Goal: Communication & Community: Ask a question

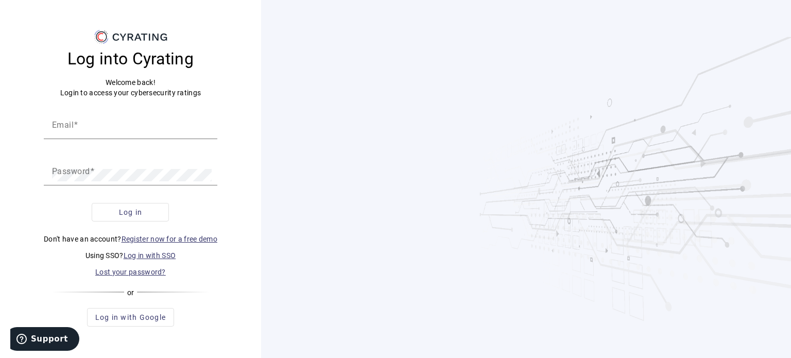
click at [135, 251] on link "Log in with SSO" at bounding box center [150, 255] width 53 height 8
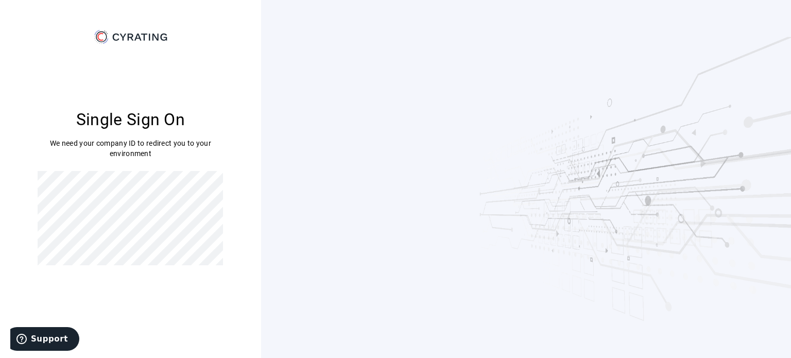
click at [109, 34] on icon at bounding box center [131, 37] width 78 height 16
click at [101, 39] on icon at bounding box center [131, 37] width 78 height 16
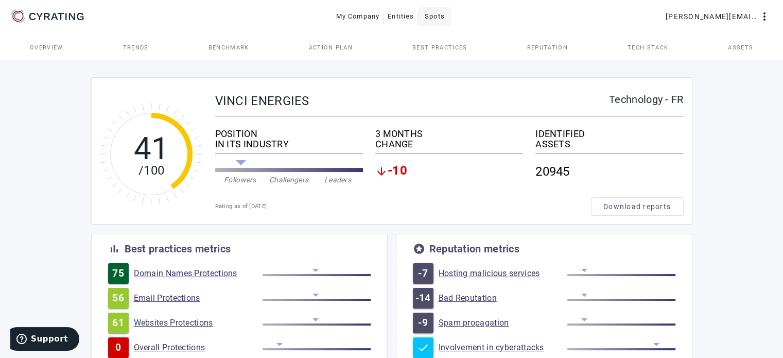
click at [428, 18] on span "Spots" at bounding box center [435, 16] width 20 height 16
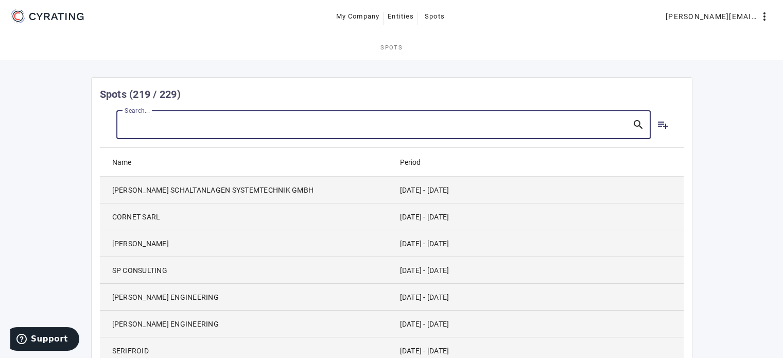
click at [336, 127] on input "Search..." at bounding box center [374, 124] width 499 height 12
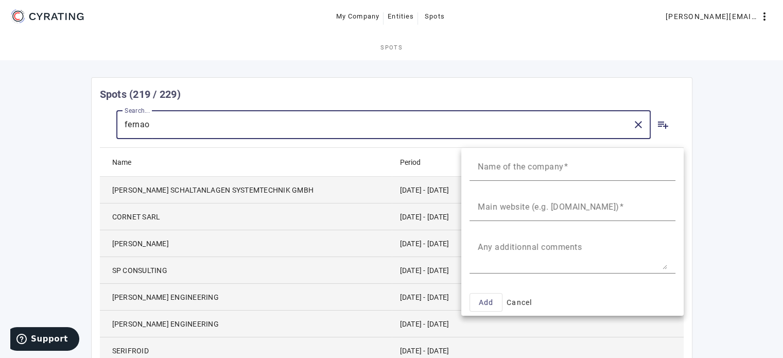
type input "fernao"
click at [600, 123] on div at bounding box center [391, 179] width 783 height 358
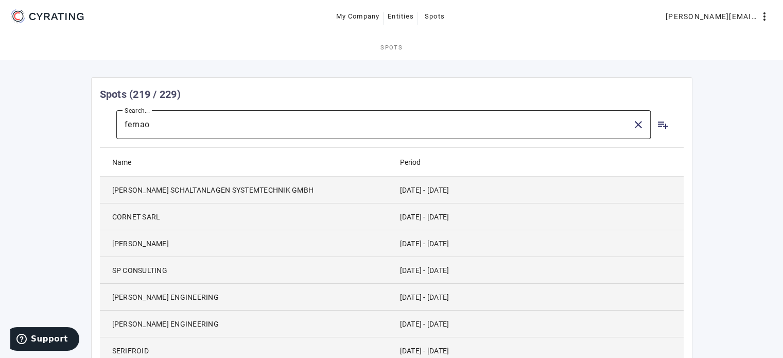
click at [597, 120] on input "fernao" at bounding box center [374, 124] width 499 height 12
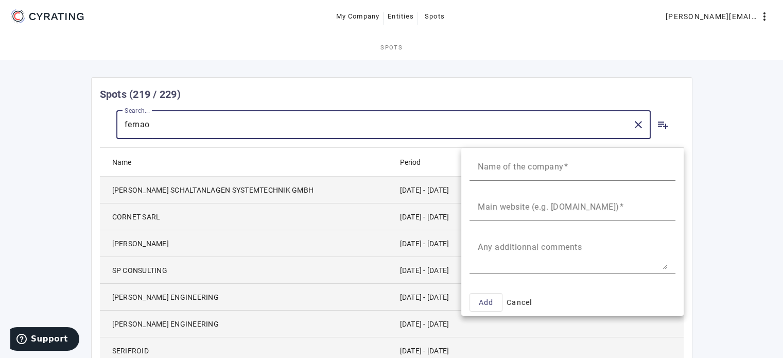
click at [507, 113] on div at bounding box center [391, 179] width 783 height 358
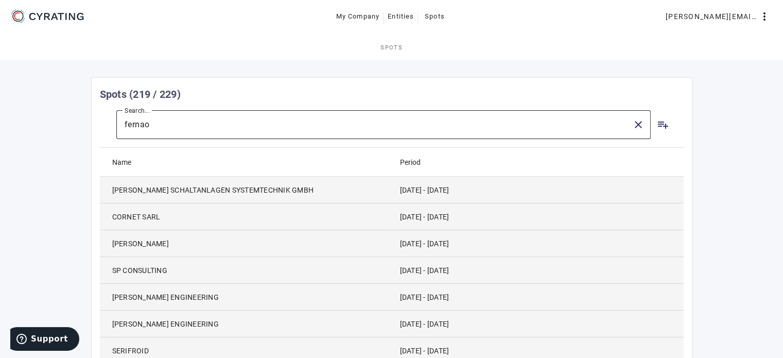
click at [509, 121] on input "fernao" at bounding box center [374, 124] width 499 height 12
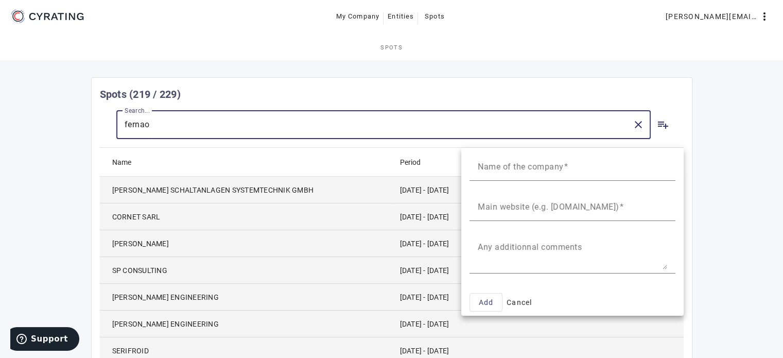
click at [639, 122] on div at bounding box center [391, 179] width 783 height 358
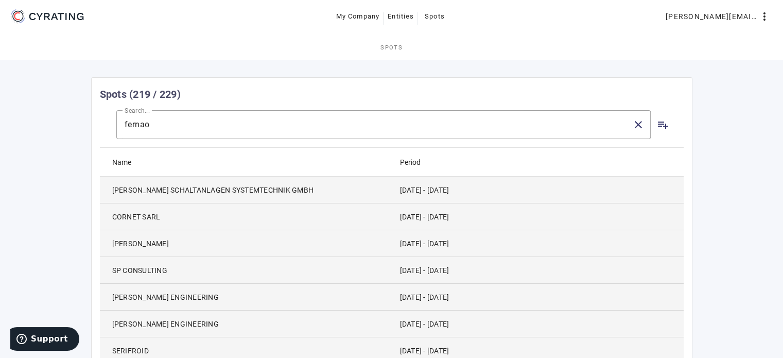
click at [706, 117] on div "Unfortunately, you did not subscribe any rating in your Cyrating subscription. …" at bounding box center [391, 283] width 783 height 451
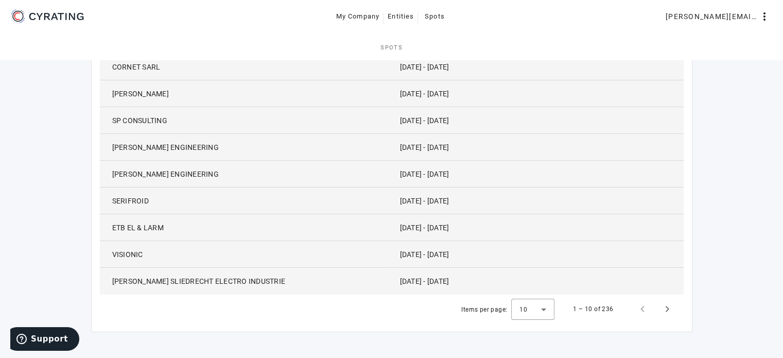
scroll to position [150, 0]
click at [667, 314] on span "Next page" at bounding box center [667, 308] width 25 height 25
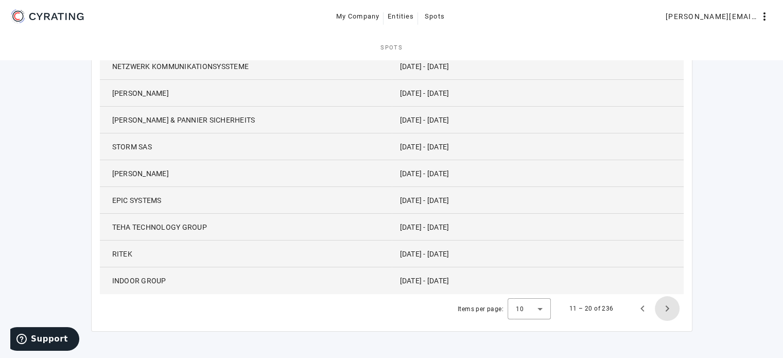
click at [667, 314] on span "Next page" at bounding box center [667, 308] width 25 height 25
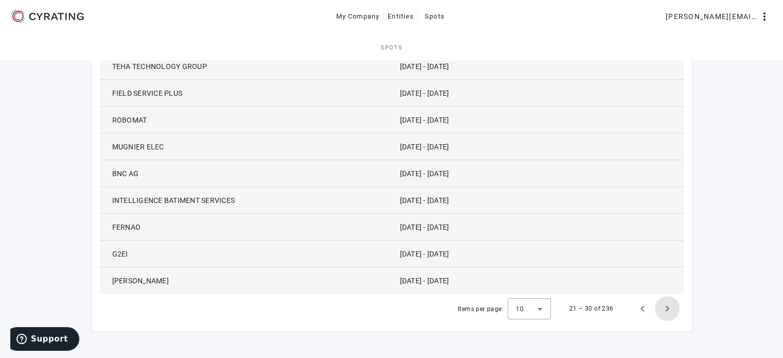
click at [667, 314] on span "Next page" at bounding box center [667, 308] width 25 height 25
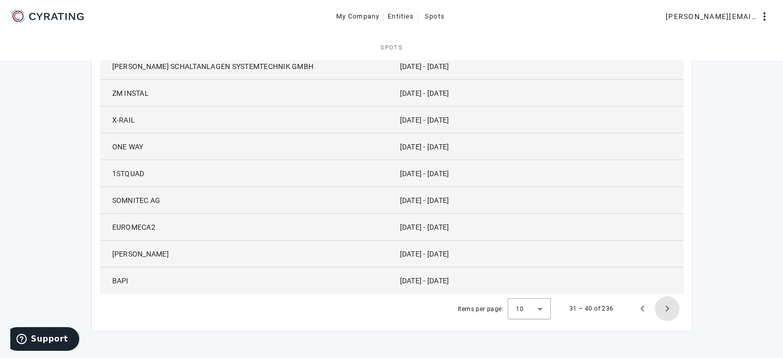
click at [667, 314] on span "Next page" at bounding box center [667, 308] width 25 height 25
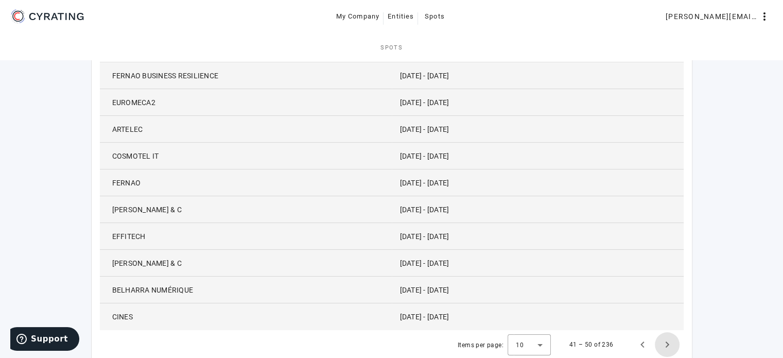
scroll to position [99, 0]
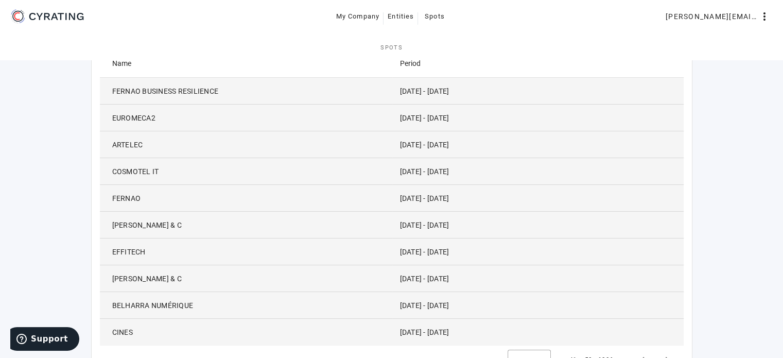
click at [128, 195] on span "FERNAO" at bounding box center [126, 198] width 29 height 10
copy span "FERNAO"
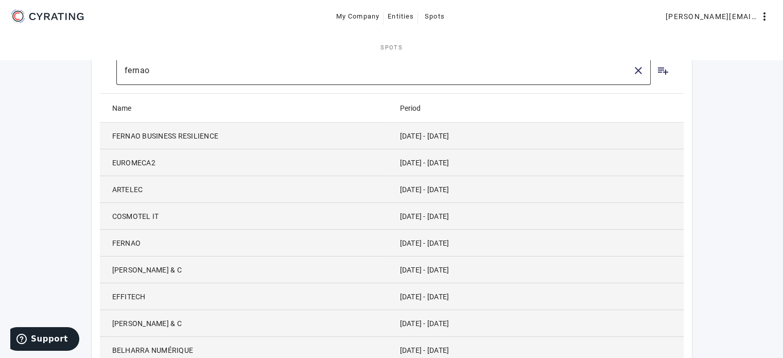
scroll to position [47, 0]
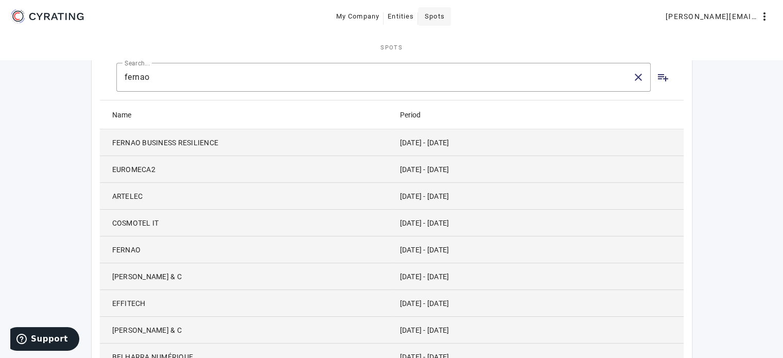
click at [443, 14] on span "Spots" at bounding box center [435, 16] width 20 height 16
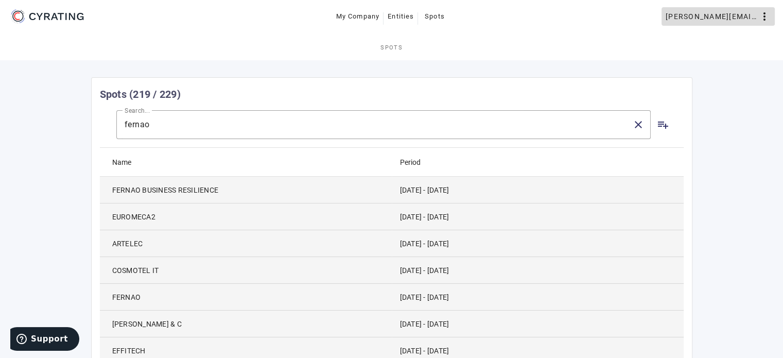
click at [762, 21] on mat-icon "more_vert" at bounding box center [764, 16] width 12 height 12
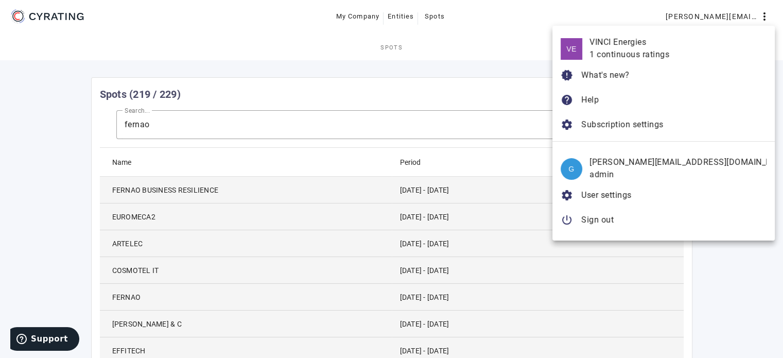
click at [768, 306] on div at bounding box center [391, 179] width 783 height 358
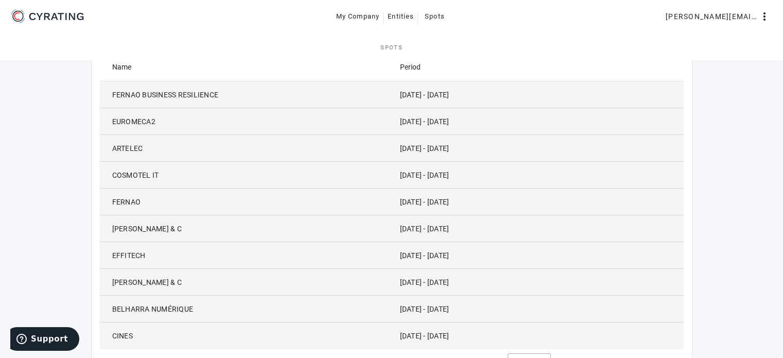
scroll to position [150, 0]
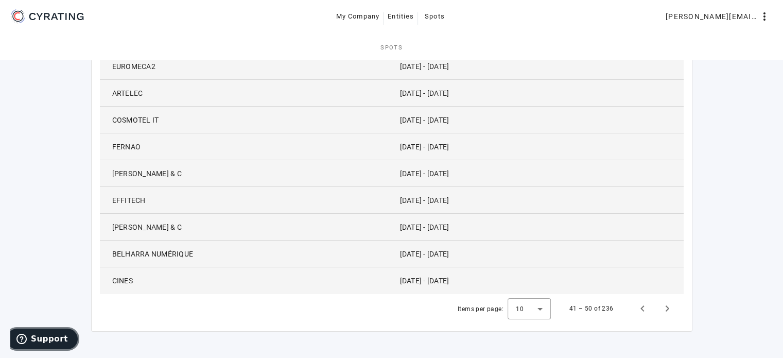
click at [55, 337] on span "Support" at bounding box center [49, 338] width 37 height 9
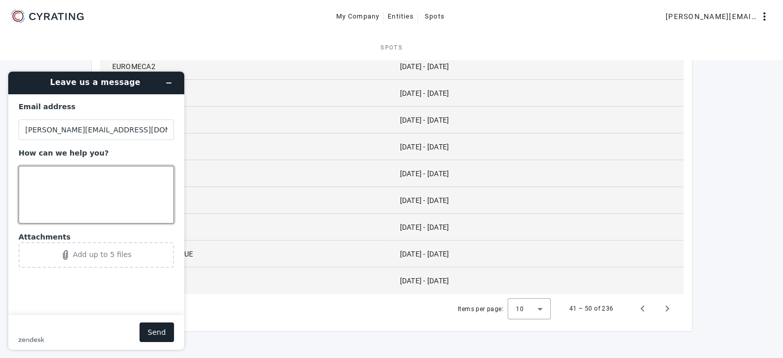
click at [60, 190] on textarea "How can we help you?" at bounding box center [96, 195] width 155 height 58
paste textarea "FERNAO"
type textarea "Hello, Can you please re-activate the spot for FERNAO ? Thank you [PERSON_NAME]"
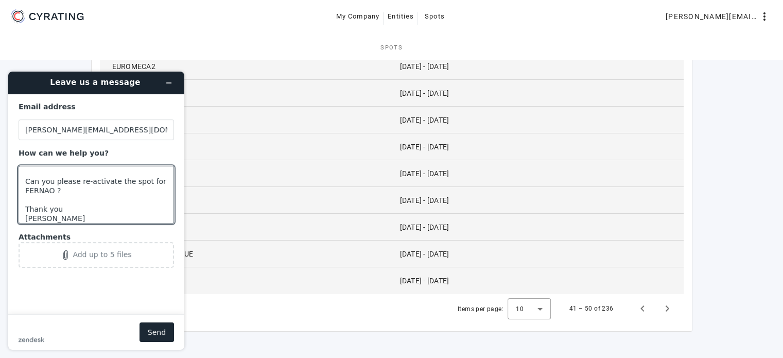
click at [159, 341] on button "Send" at bounding box center [156, 332] width 34 height 20
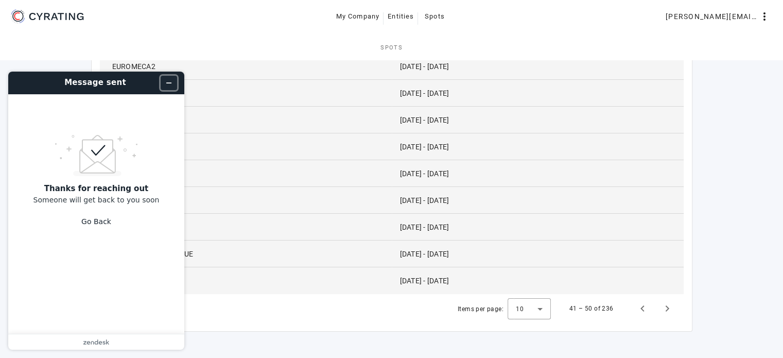
click at [163, 86] on button "Minimize widget" at bounding box center [169, 83] width 16 height 14
